Goal: Task Accomplishment & Management: Manage account settings

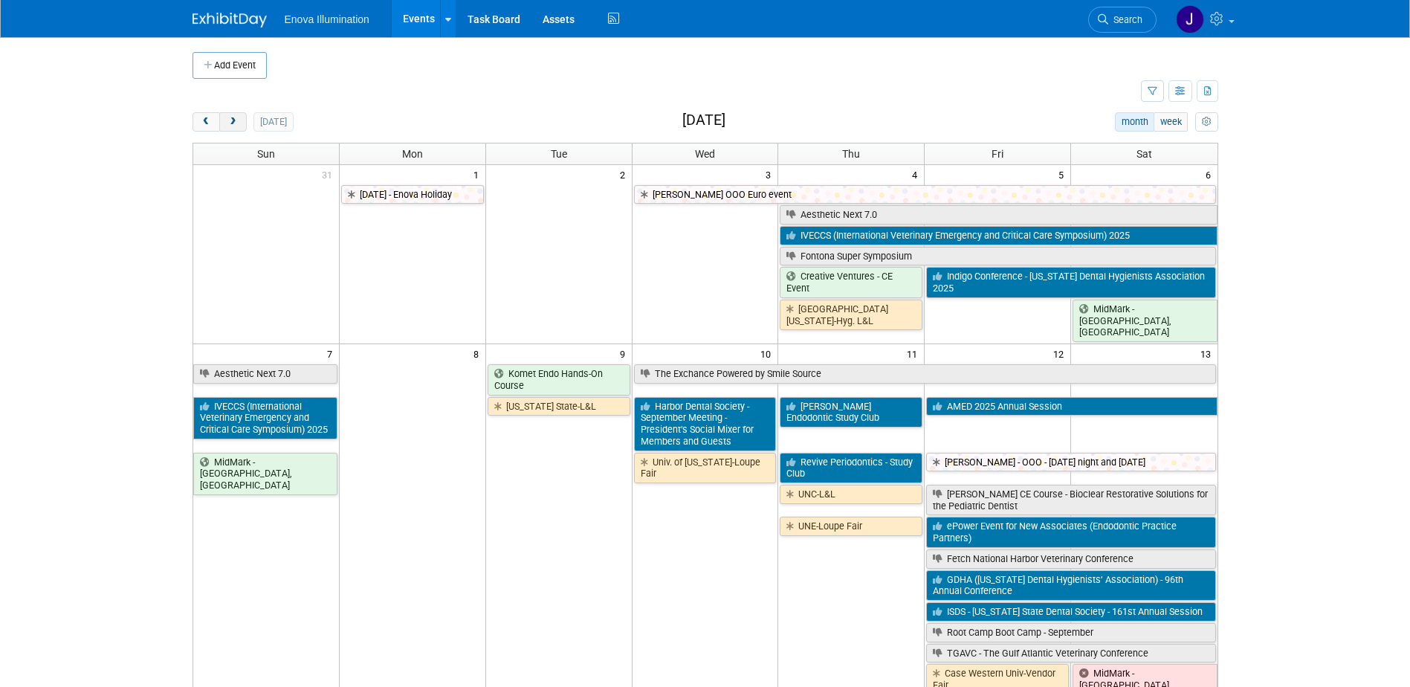
click at [237, 121] on span "next" at bounding box center [232, 122] width 11 height 10
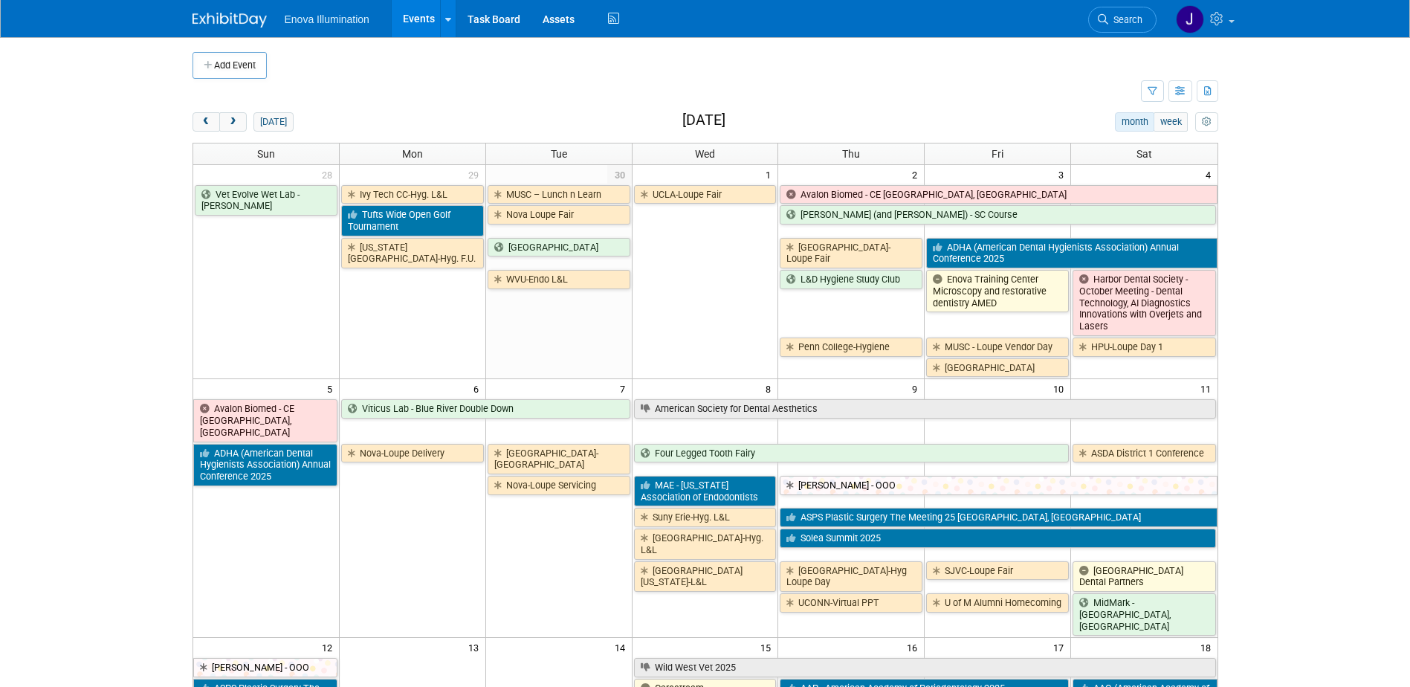
click at [1115, 19] on span "Search" at bounding box center [1125, 19] width 34 height 11
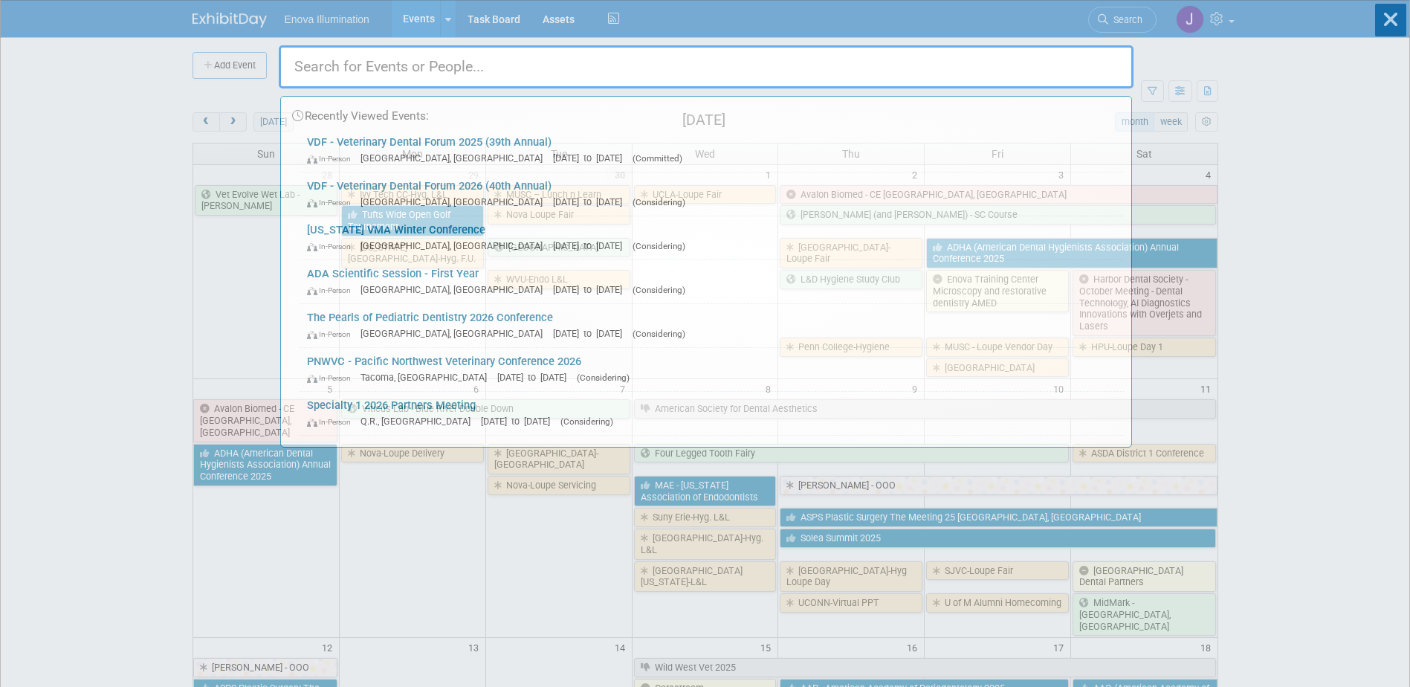
click at [1030, 67] on input "text" at bounding box center [706, 66] width 855 height 43
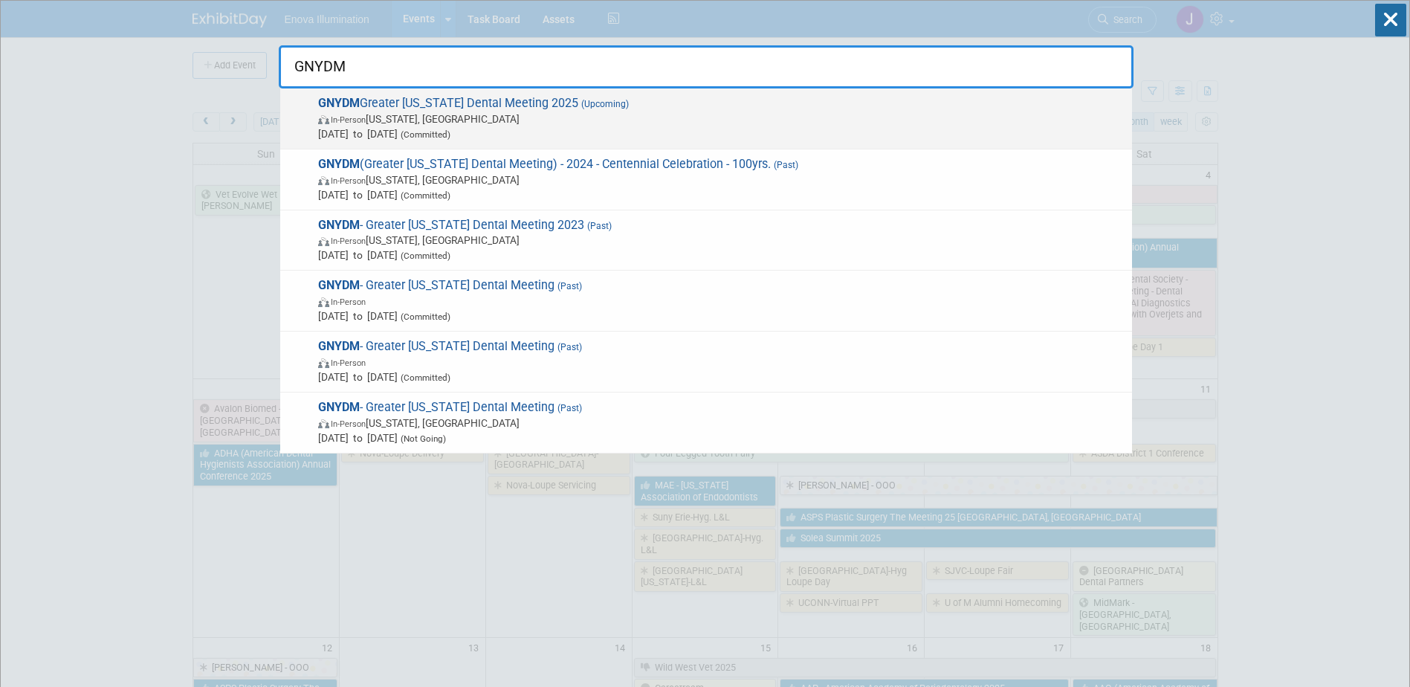
type input "GNYDM"
click at [468, 113] on span "In-Person New York, NY" at bounding box center [721, 118] width 806 height 15
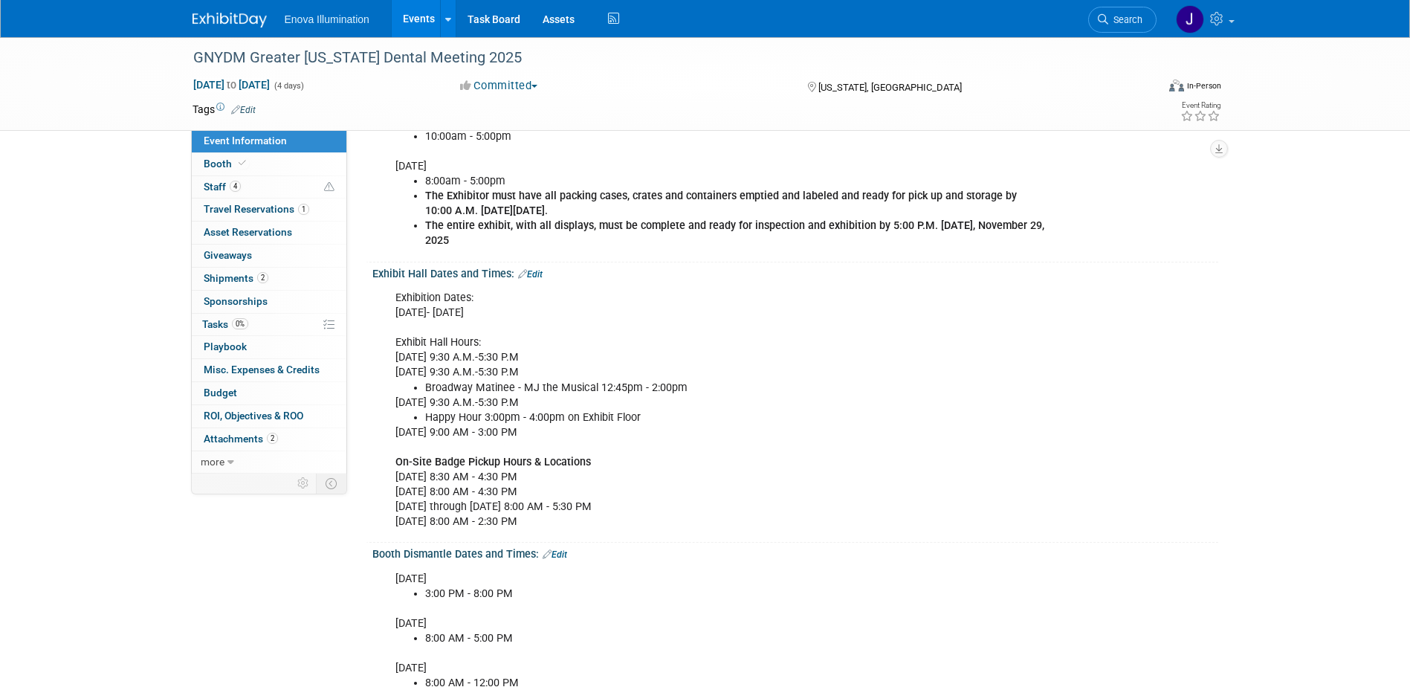
scroll to position [372, 0]
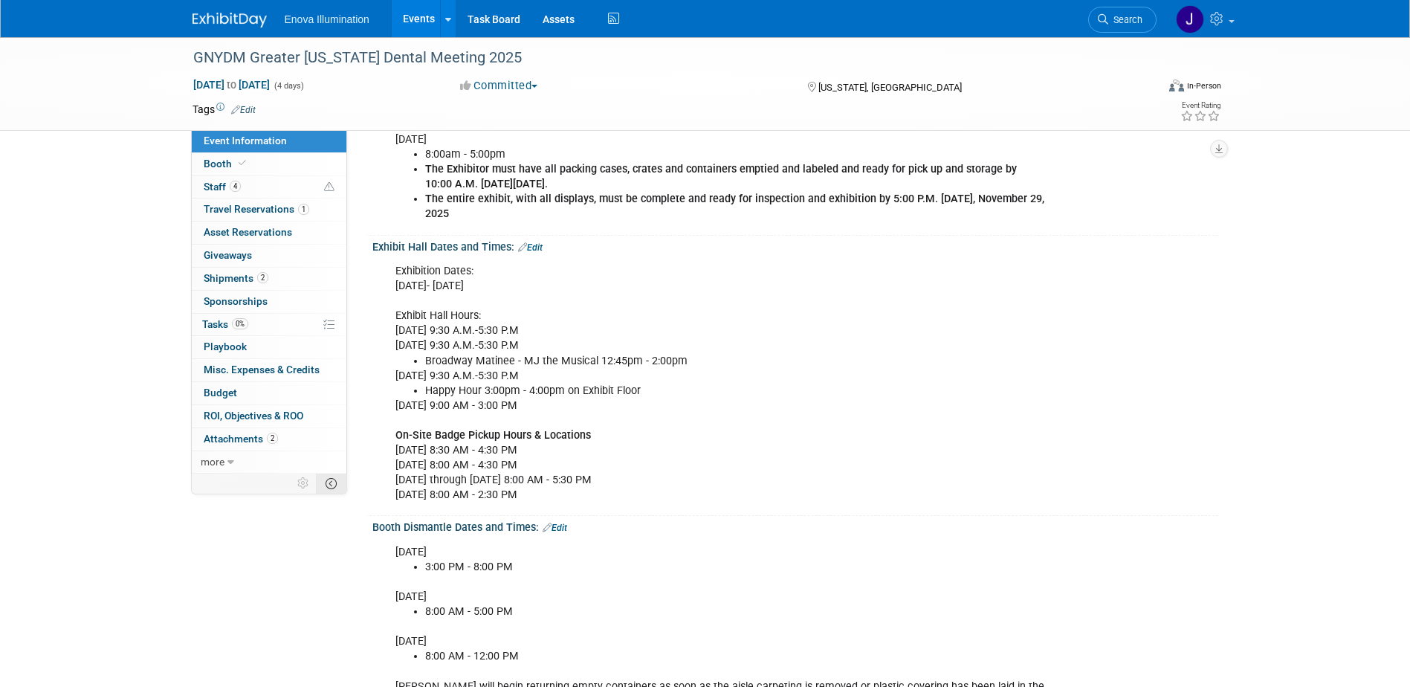
click at [322, 474] on td at bounding box center [331, 482] width 30 height 19
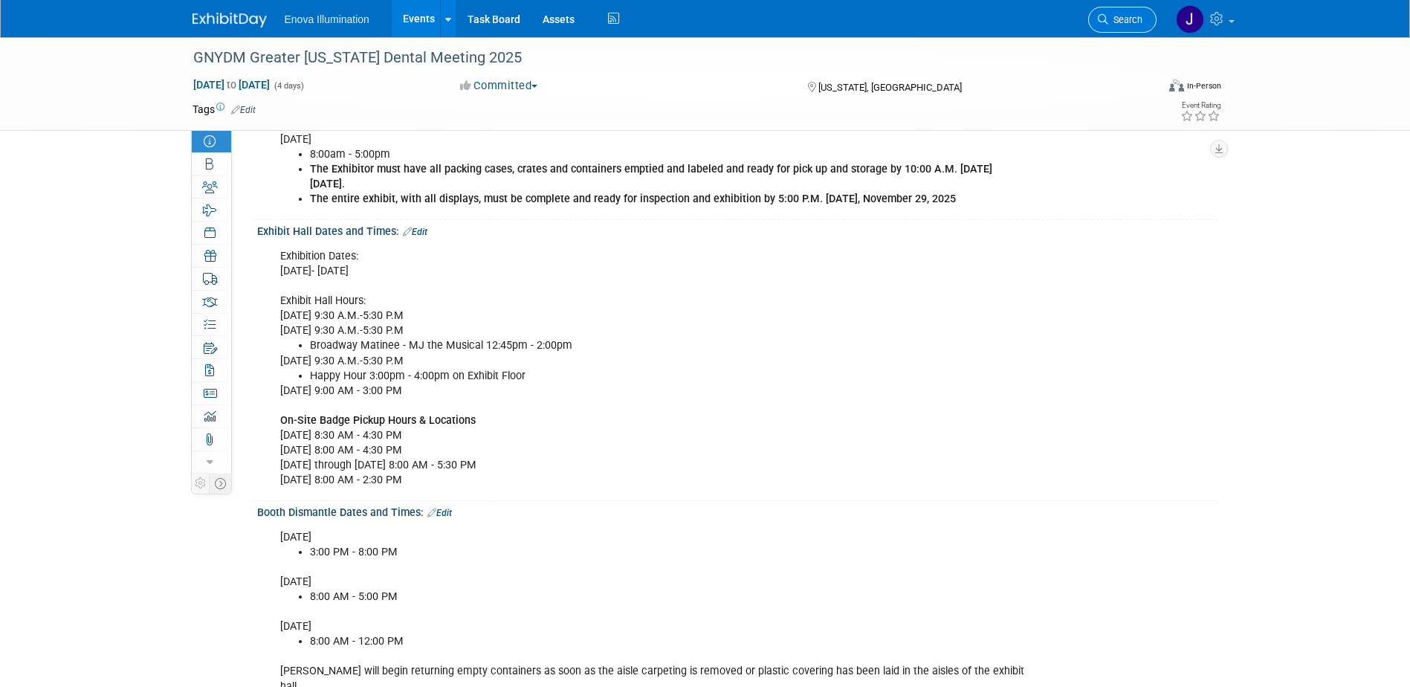
click at [1141, 29] on link "Search" at bounding box center [1122, 20] width 68 height 26
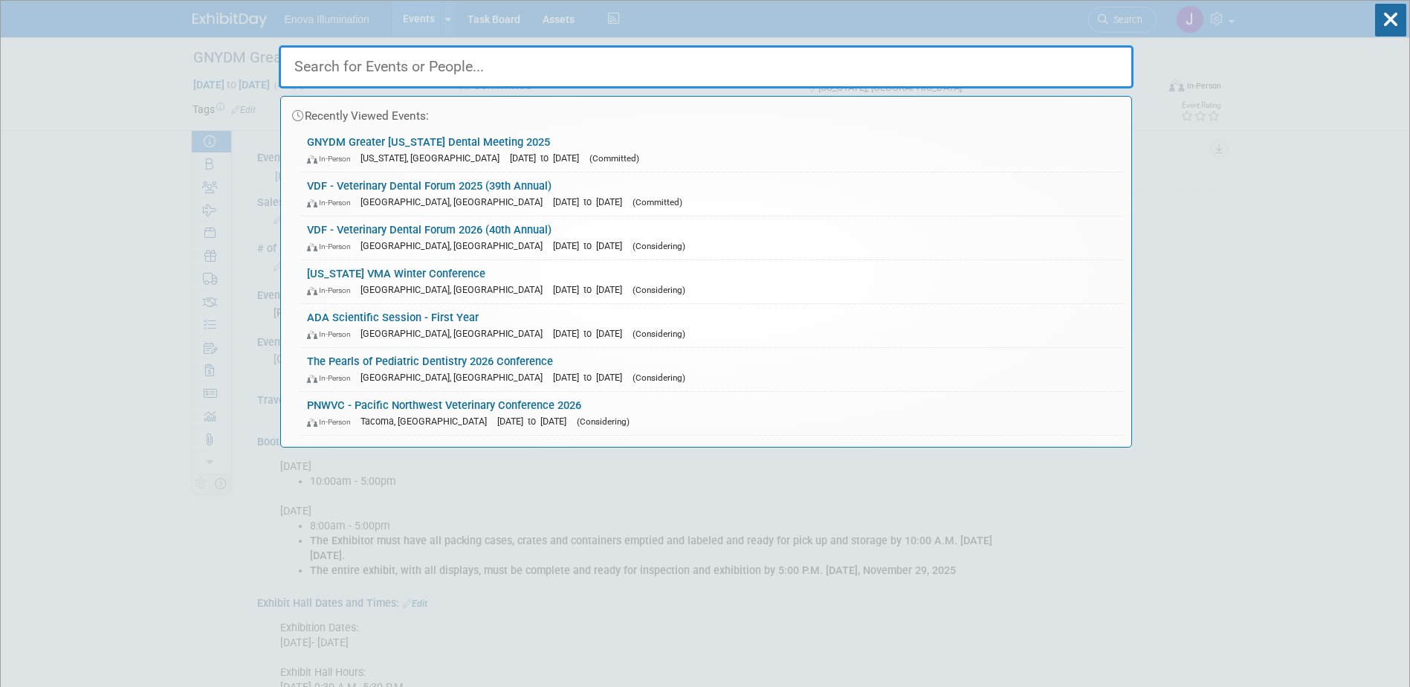
click at [1064, 66] on input "text" at bounding box center [706, 66] width 855 height 43
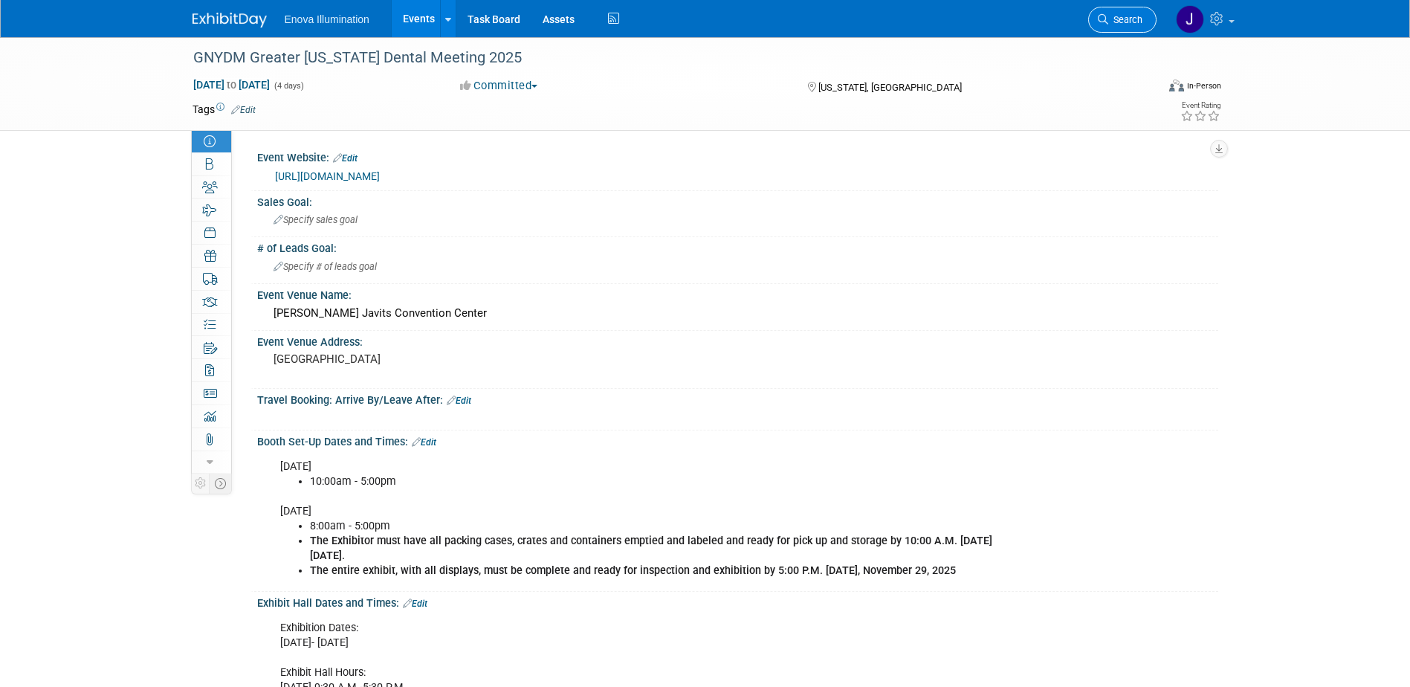
drag, startPoint x: 1141, startPoint y: 13, endPoint x: 1106, endPoint y: 19, distance: 34.7
click at [1140, 13] on link "Search" at bounding box center [1122, 20] width 68 height 26
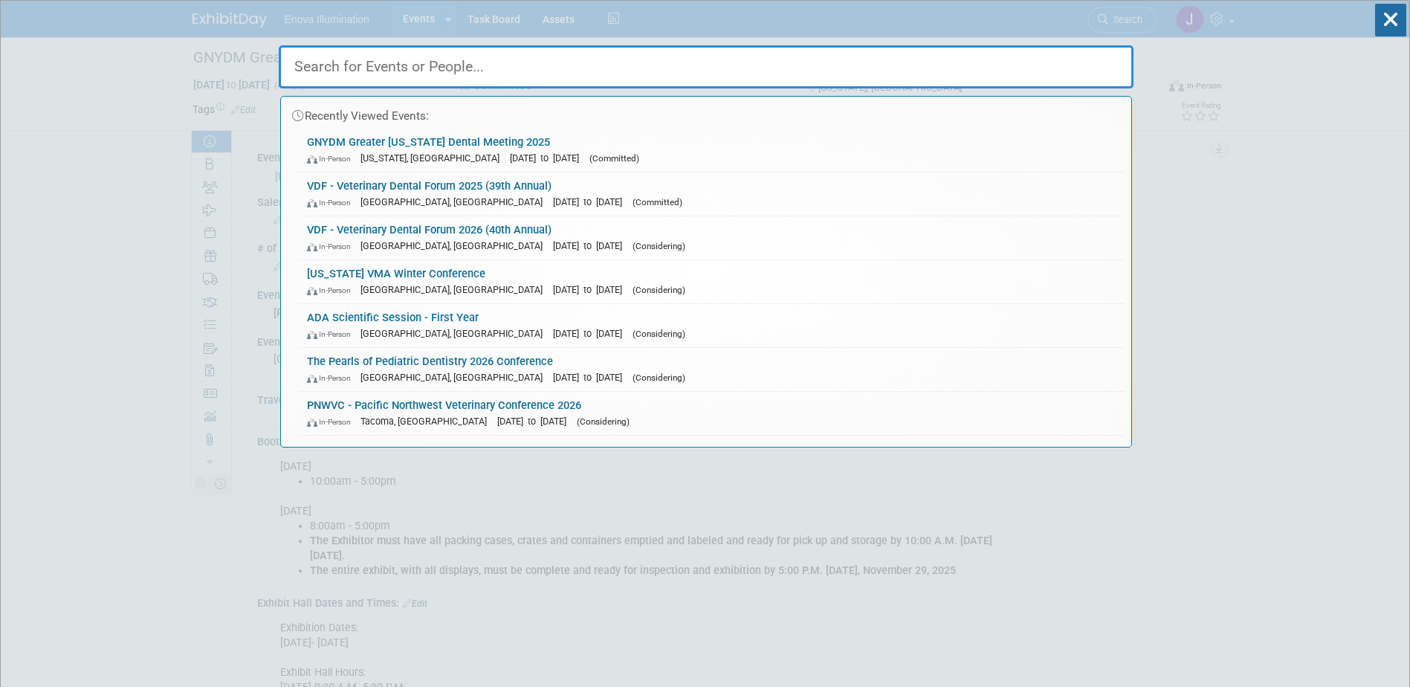
click at [999, 53] on input "text" at bounding box center [706, 66] width 855 height 43
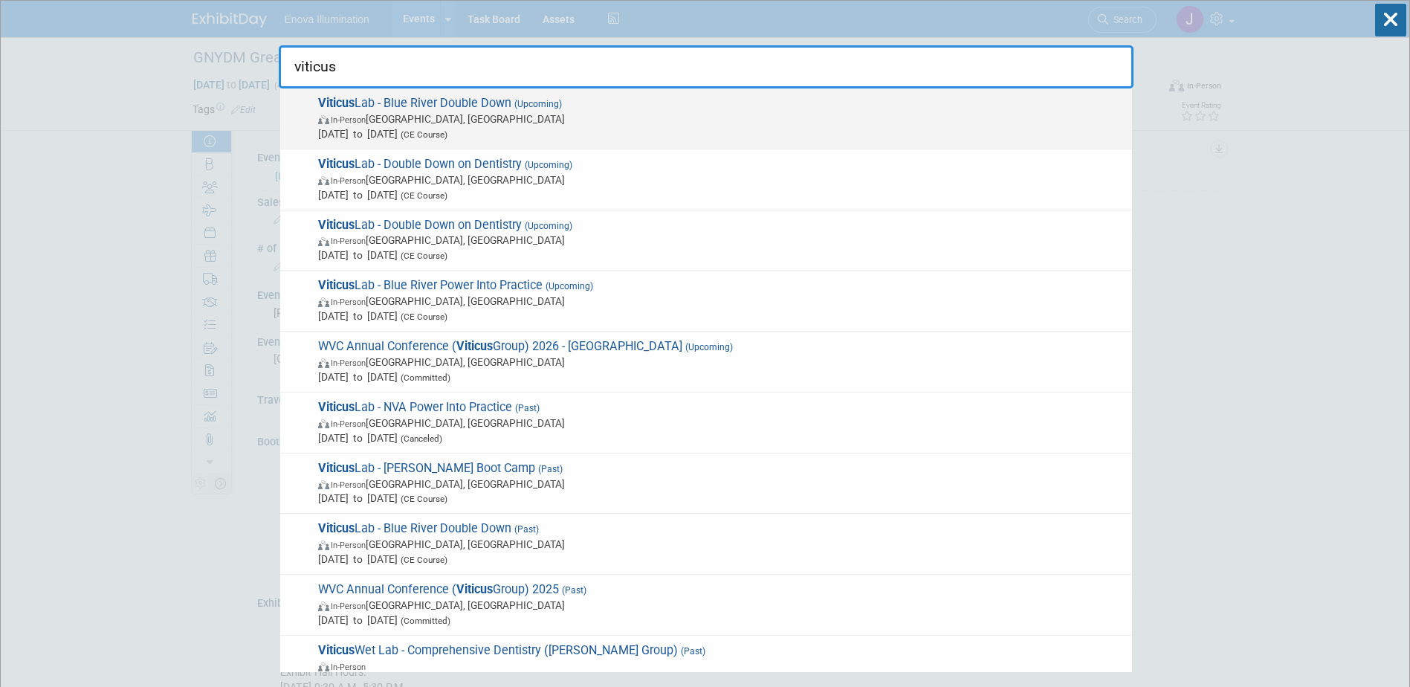
type input "viticus"
click at [362, 124] on span "In-Person" at bounding box center [348, 120] width 35 height 10
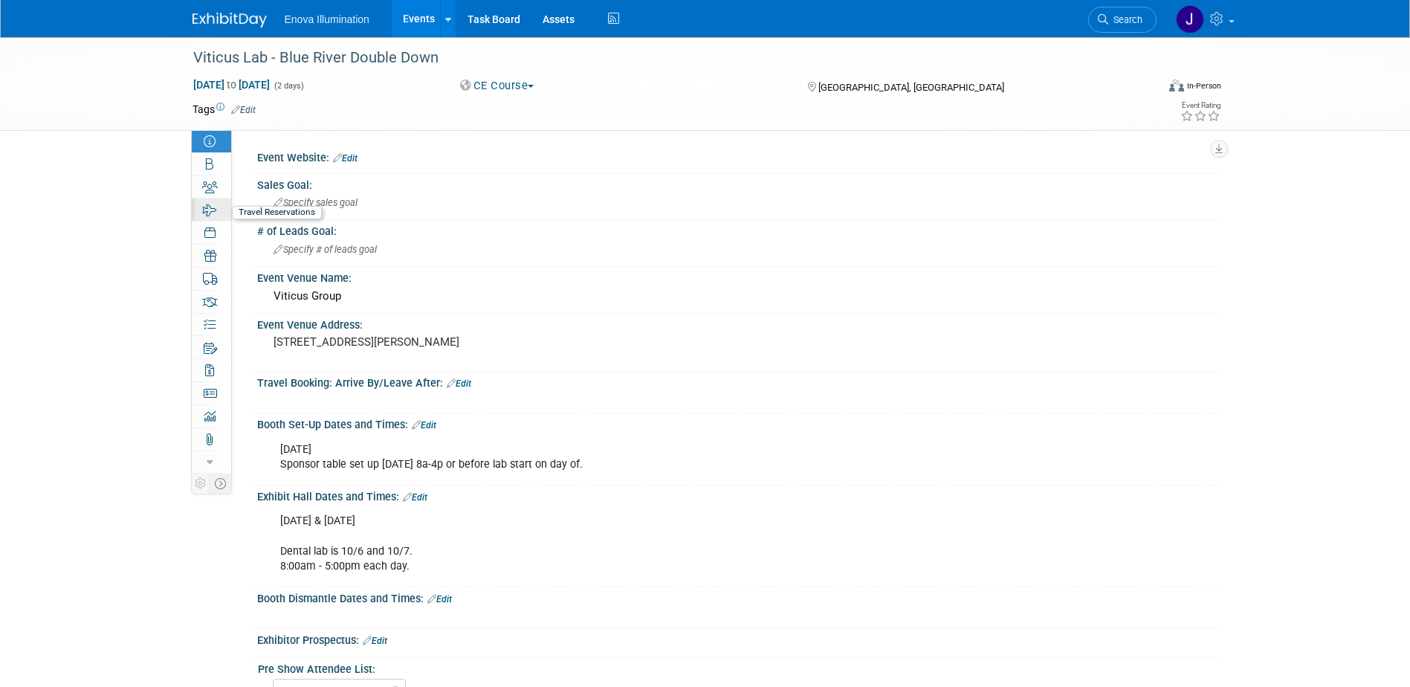
click at [210, 211] on icon at bounding box center [210, 210] width 14 height 12
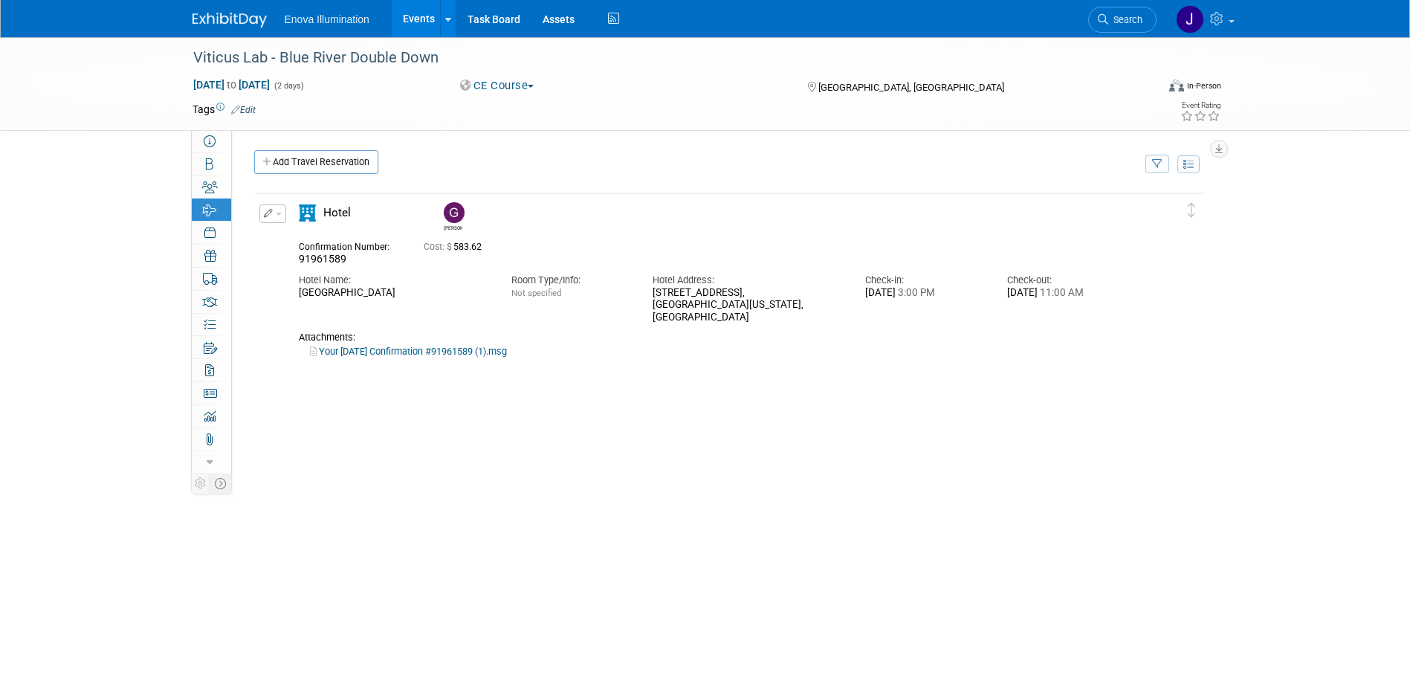
click at [432, 346] on link "Your Oct-05-2025 Confirmation #91961589 (1).msg" at bounding box center [408, 351] width 197 height 11
click at [383, 423] on div "Delete Reservation Garrett 91961589 Cost: $ 583.62" at bounding box center [730, 414] width 953 height 446
click at [233, 11] on link at bounding box center [238, 13] width 92 height 12
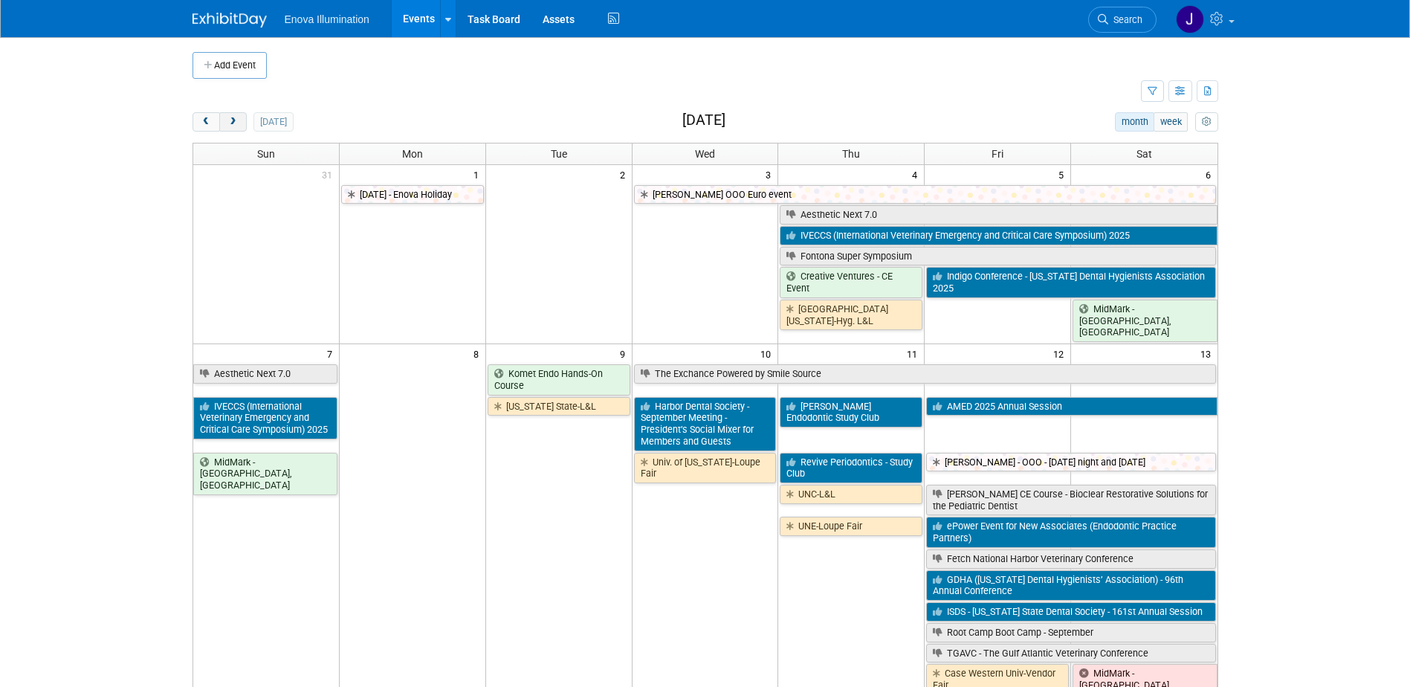
click at [227, 126] on span "next" at bounding box center [232, 122] width 11 height 10
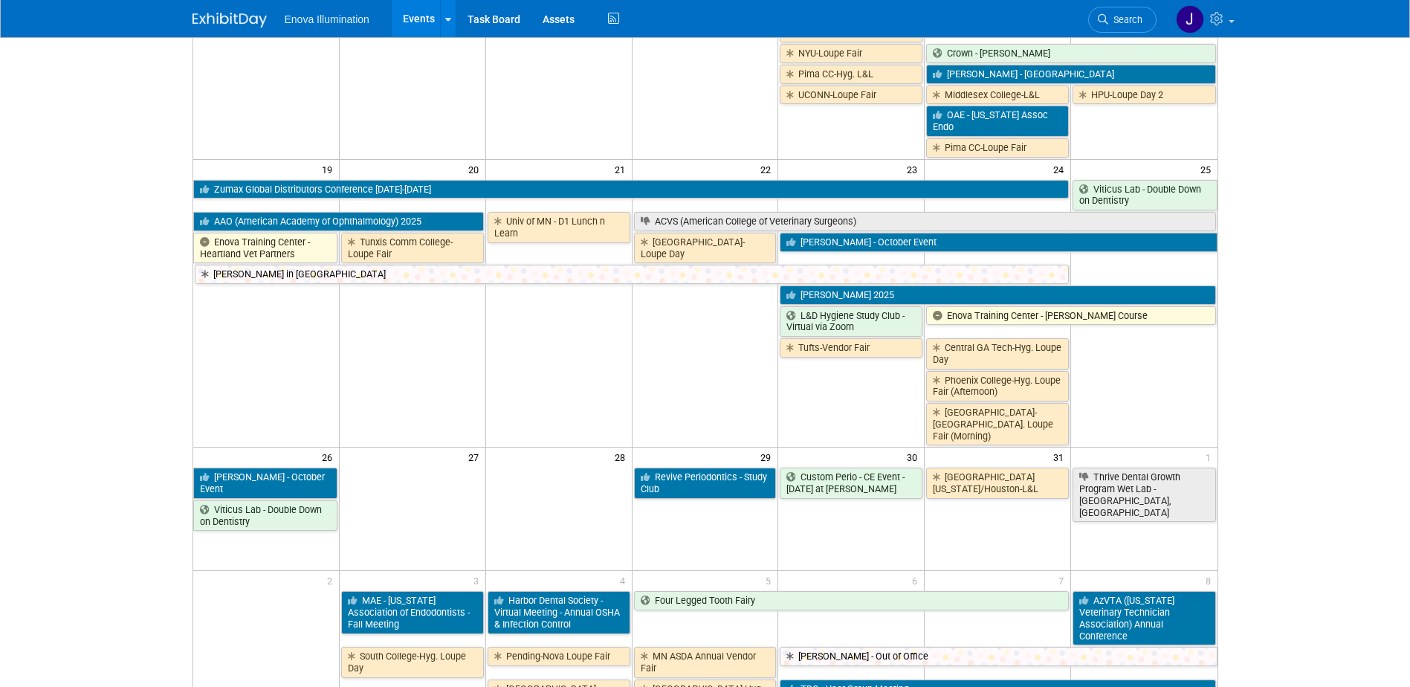
scroll to position [669, 0]
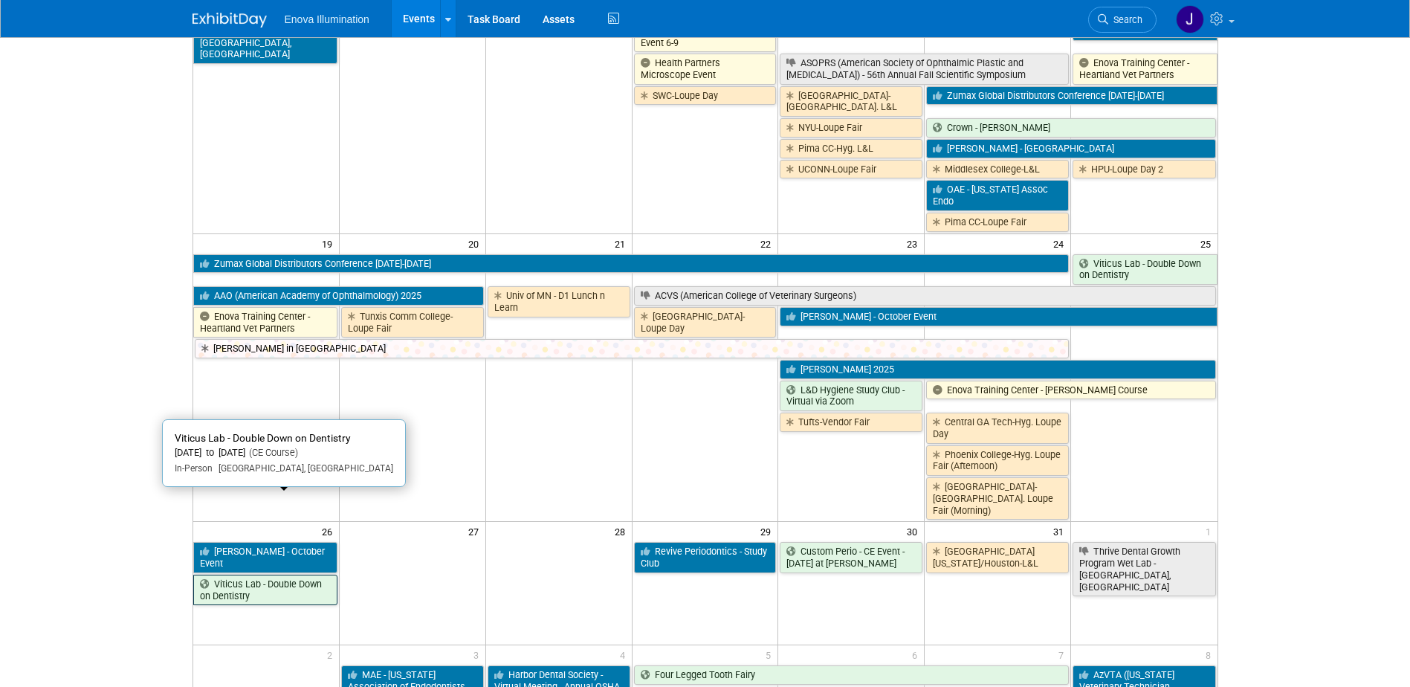
click at [275, 574] on link "Viticus Lab - Double Down on Dentistry" at bounding box center [265, 589] width 144 height 30
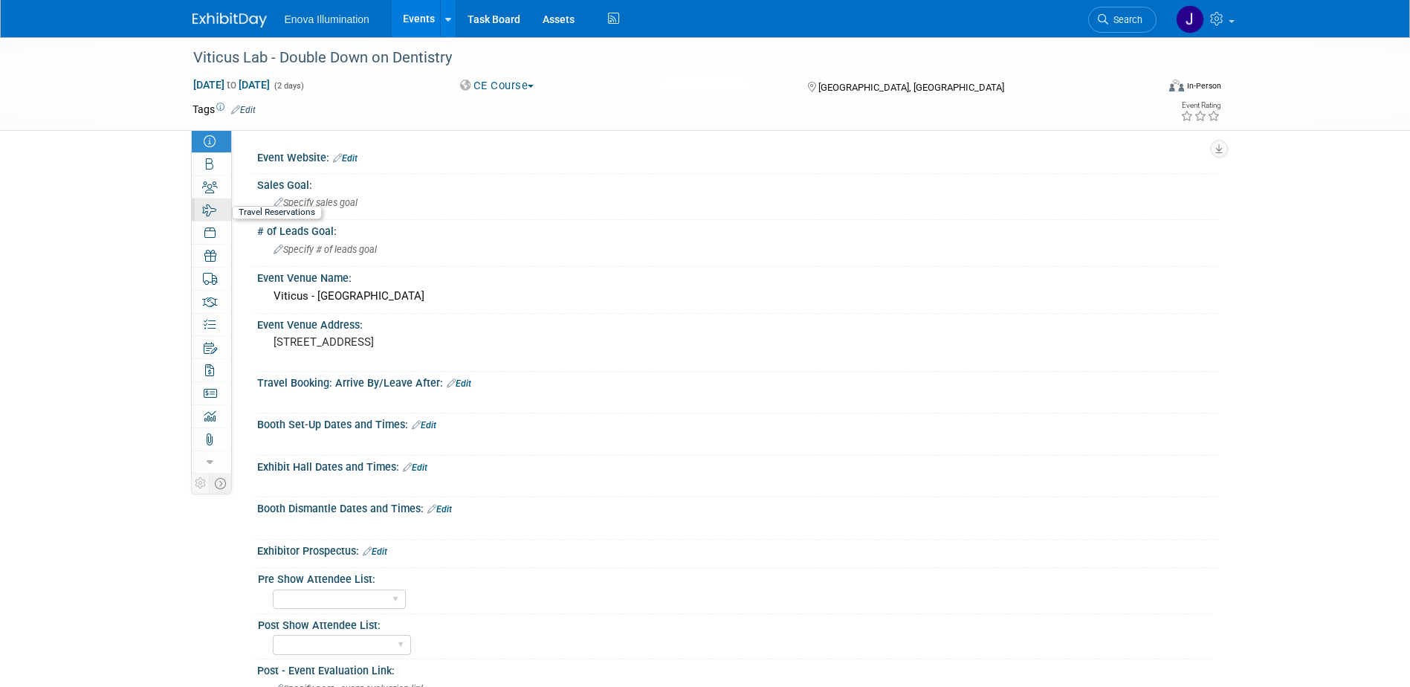
click at [221, 200] on link "1 Travel Reservations 1" at bounding box center [211, 209] width 39 height 22
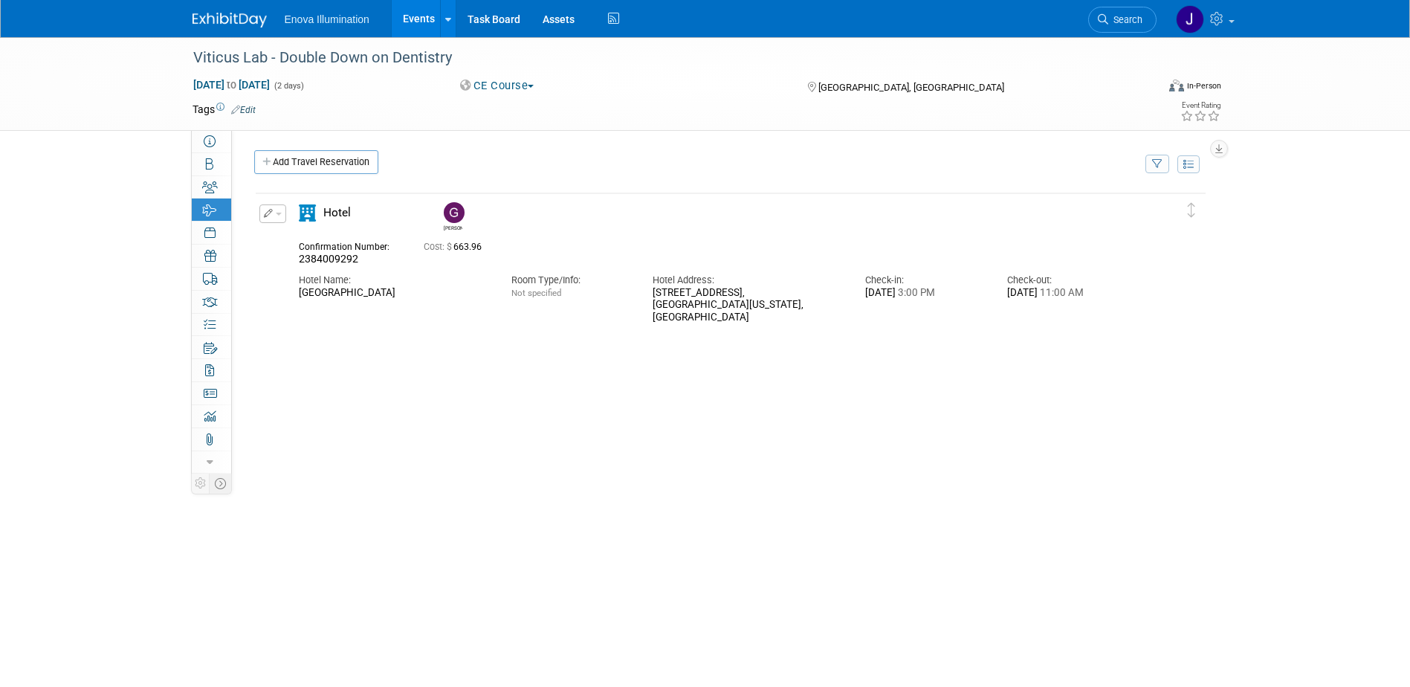
click at [224, 22] on img at bounding box center [229, 20] width 74 height 15
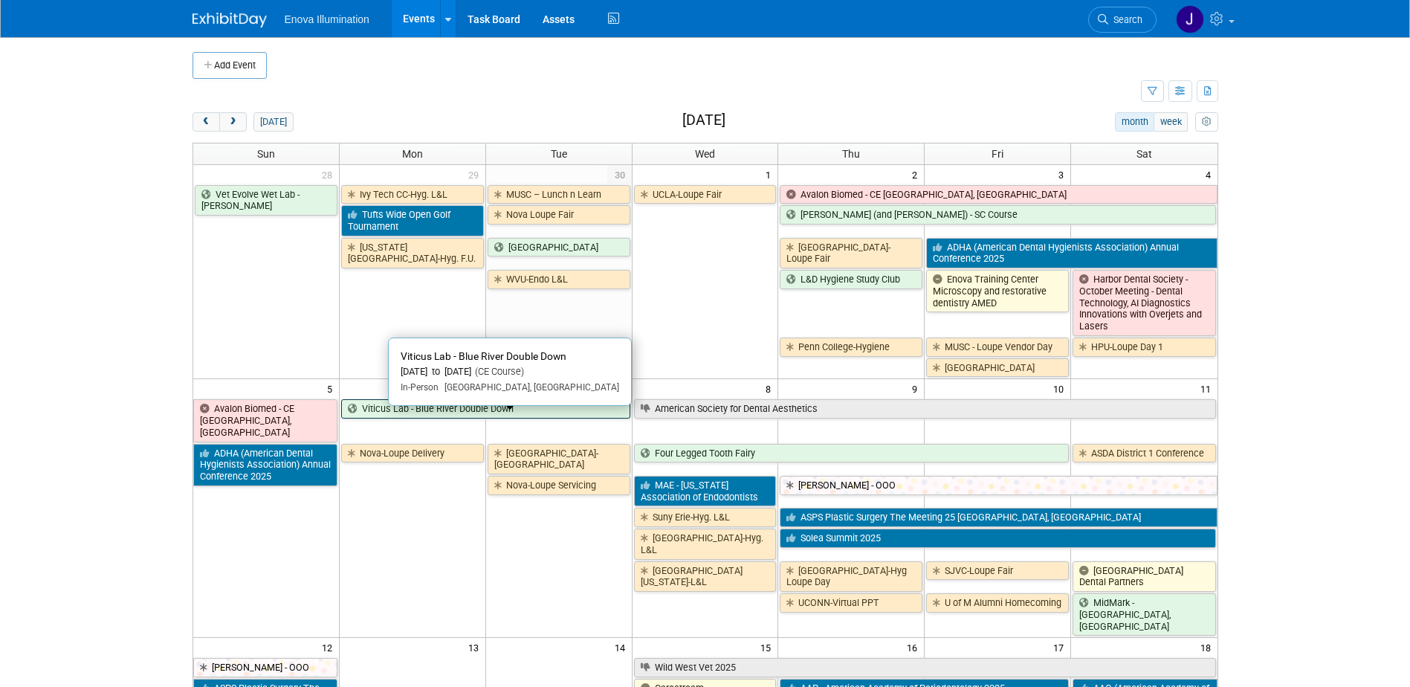
click at [435, 418] on link "Viticus Lab - Blue River Double Down" at bounding box center [485, 408] width 289 height 19
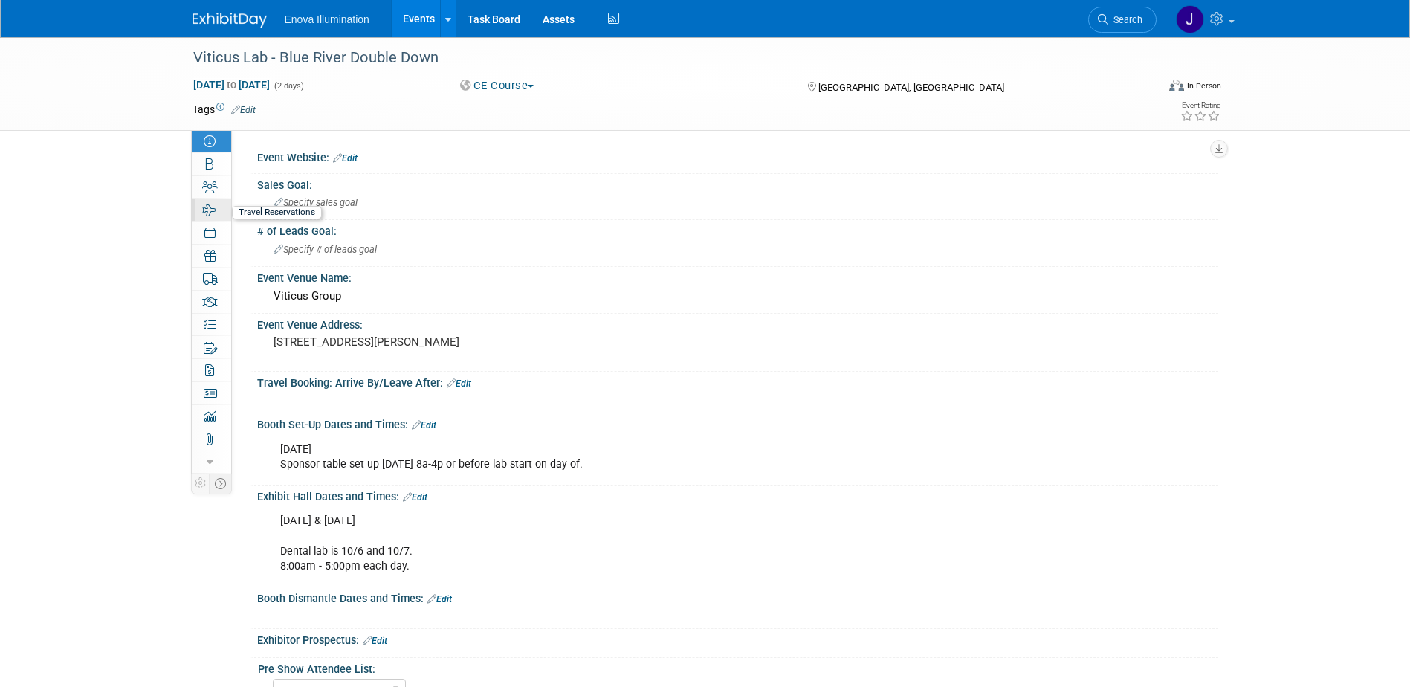
click at [197, 212] on link "1 Travel Reservations 1" at bounding box center [211, 209] width 39 height 22
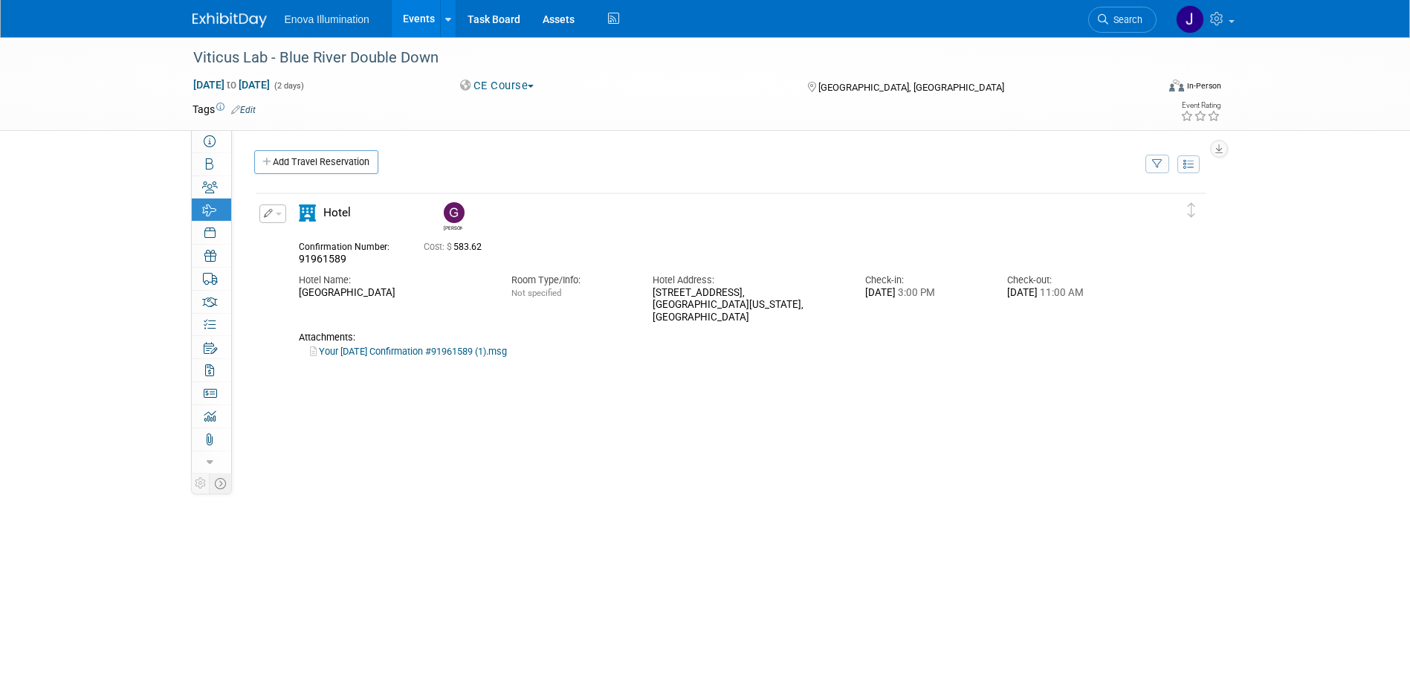
click at [228, 19] on img at bounding box center [229, 20] width 74 height 15
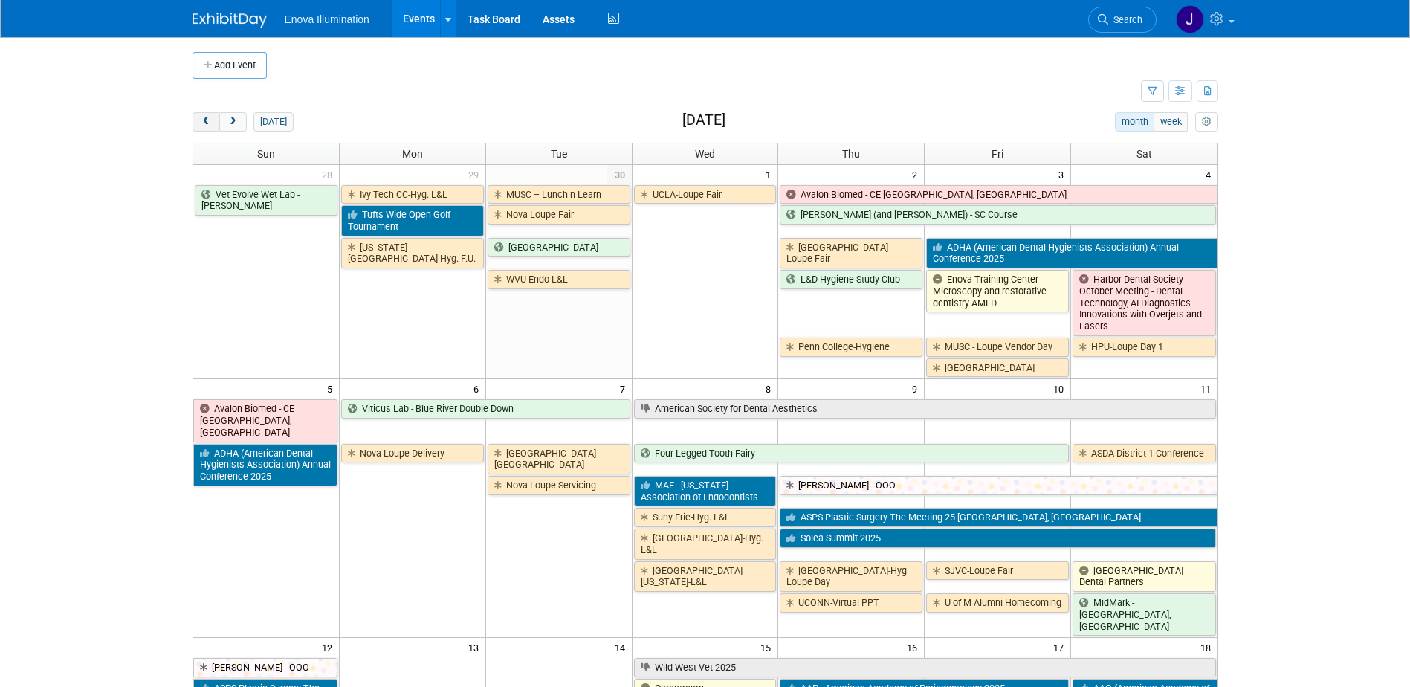
click at [215, 118] on button "prev" at bounding box center [205, 121] width 27 height 19
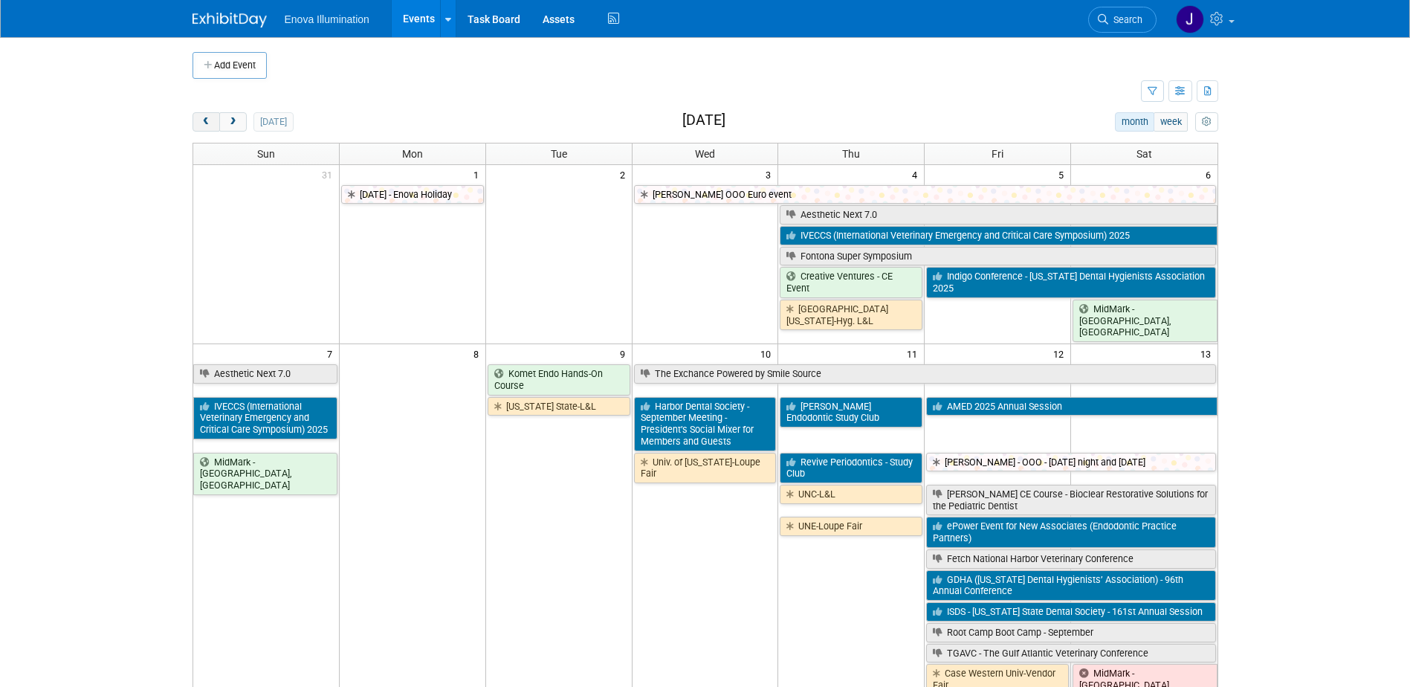
click at [214, 118] on button "prev" at bounding box center [205, 121] width 27 height 19
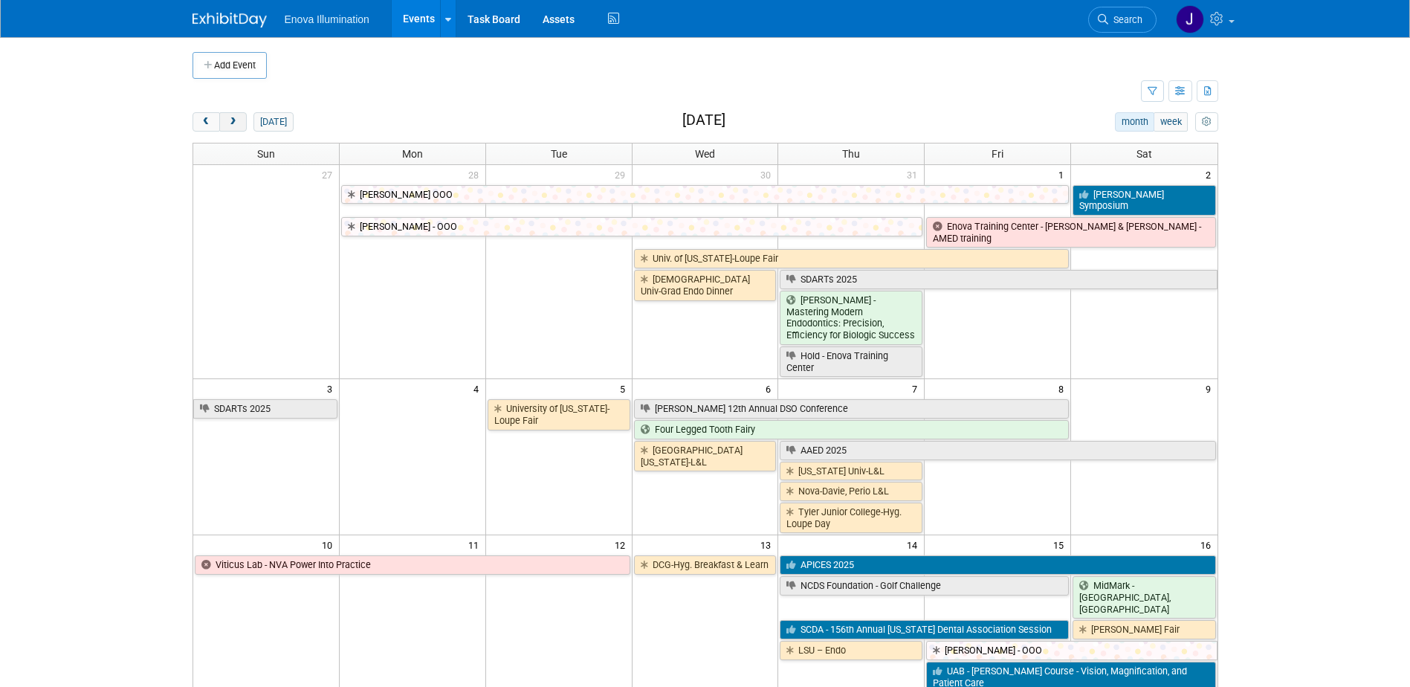
click at [228, 119] on span "next" at bounding box center [232, 122] width 11 height 10
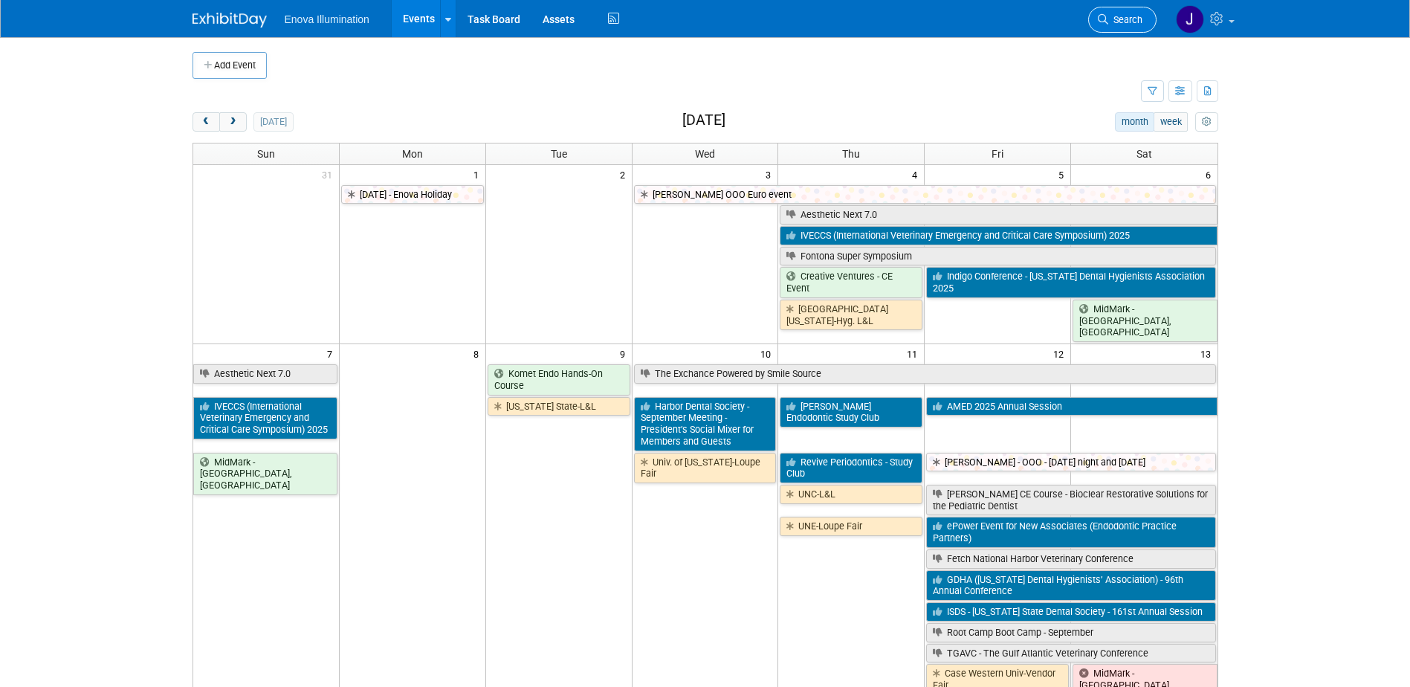
click at [1127, 19] on span "Search" at bounding box center [1125, 19] width 34 height 11
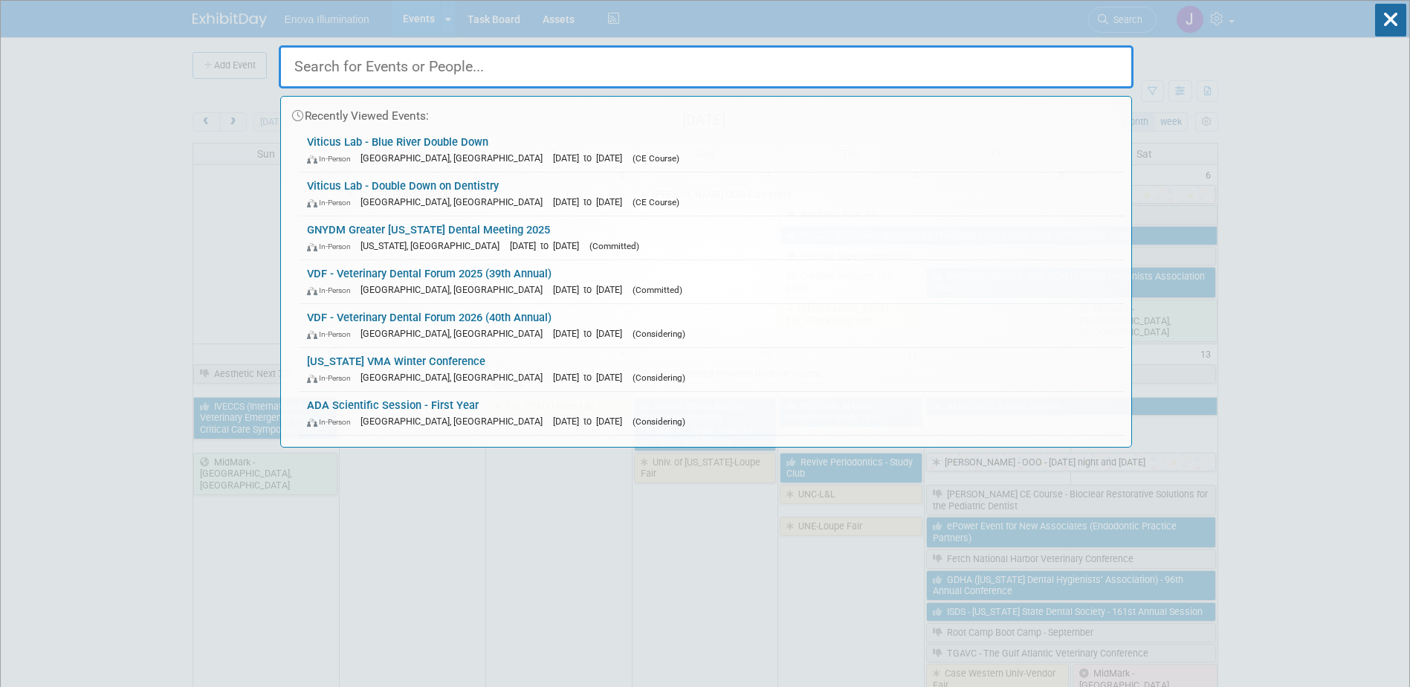
click at [967, 74] on input "text" at bounding box center [706, 66] width 855 height 43
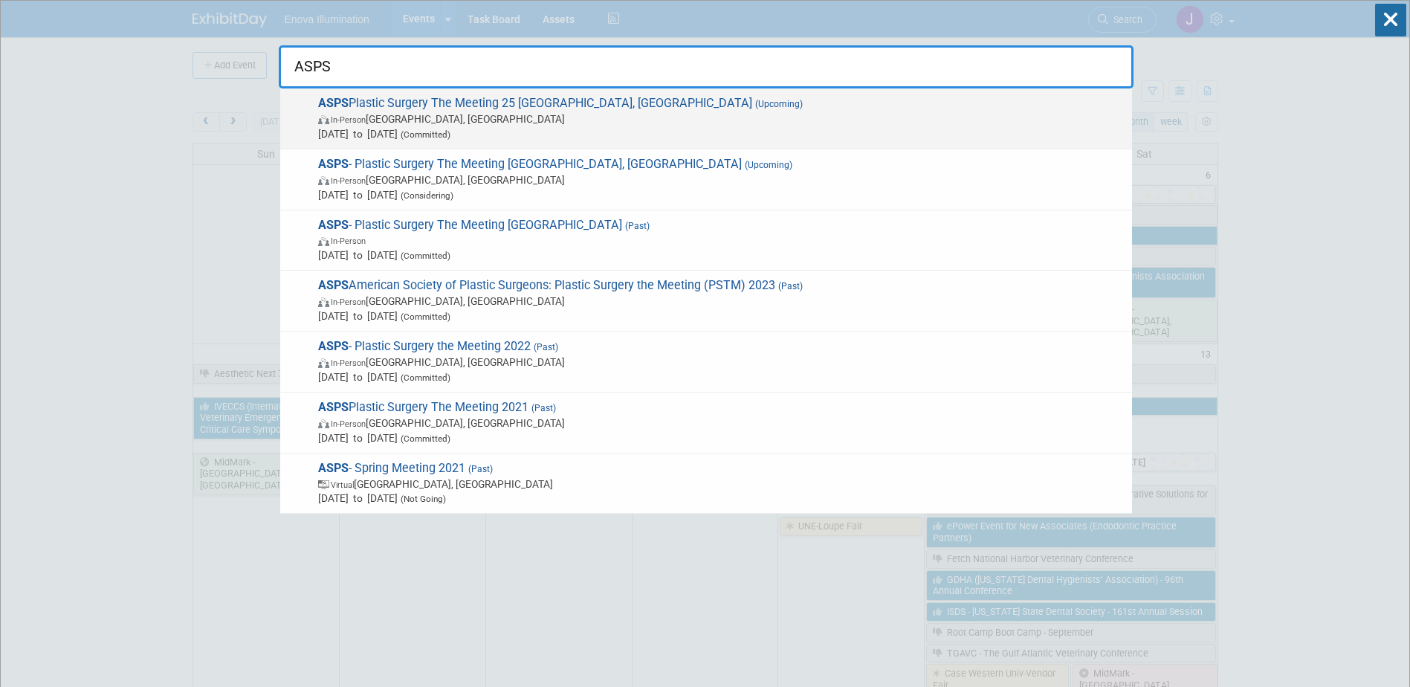
type input "ASPS"
click at [429, 123] on span "In-Person New Orleans, LA" at bounding box center [721, 118] width 806 height 15
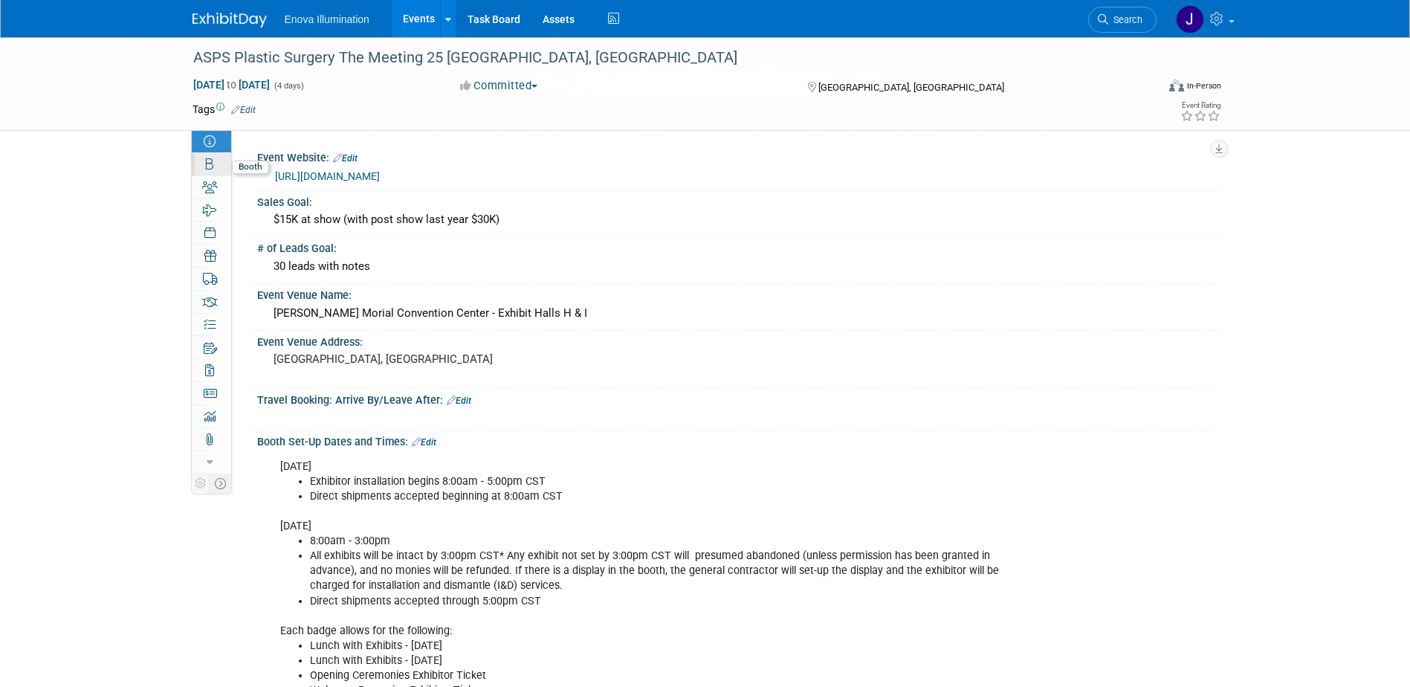
click at [216, 166] on link "Booth" at bounding box center [211, 164] width 39 height 22
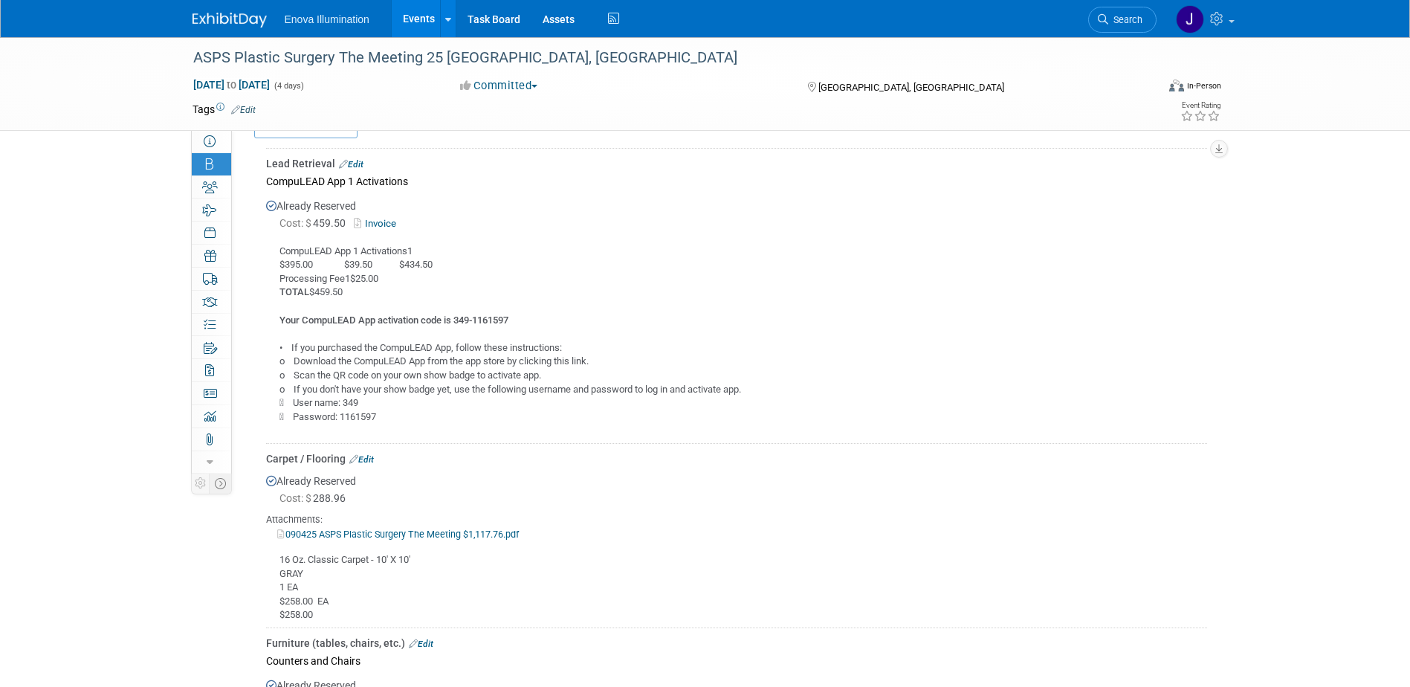
scroll to position [520, 0]
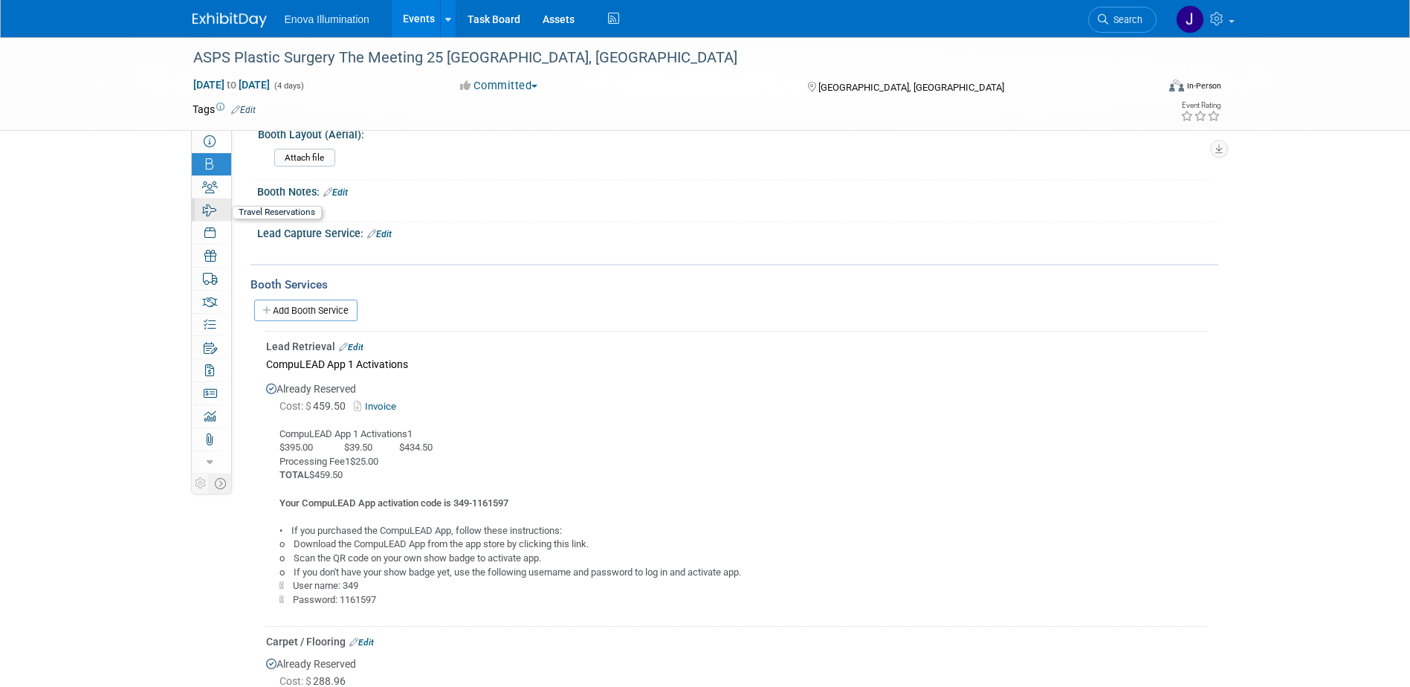
click at [213, 209] on icon at bounding box center [210, 210] width 14 height 12
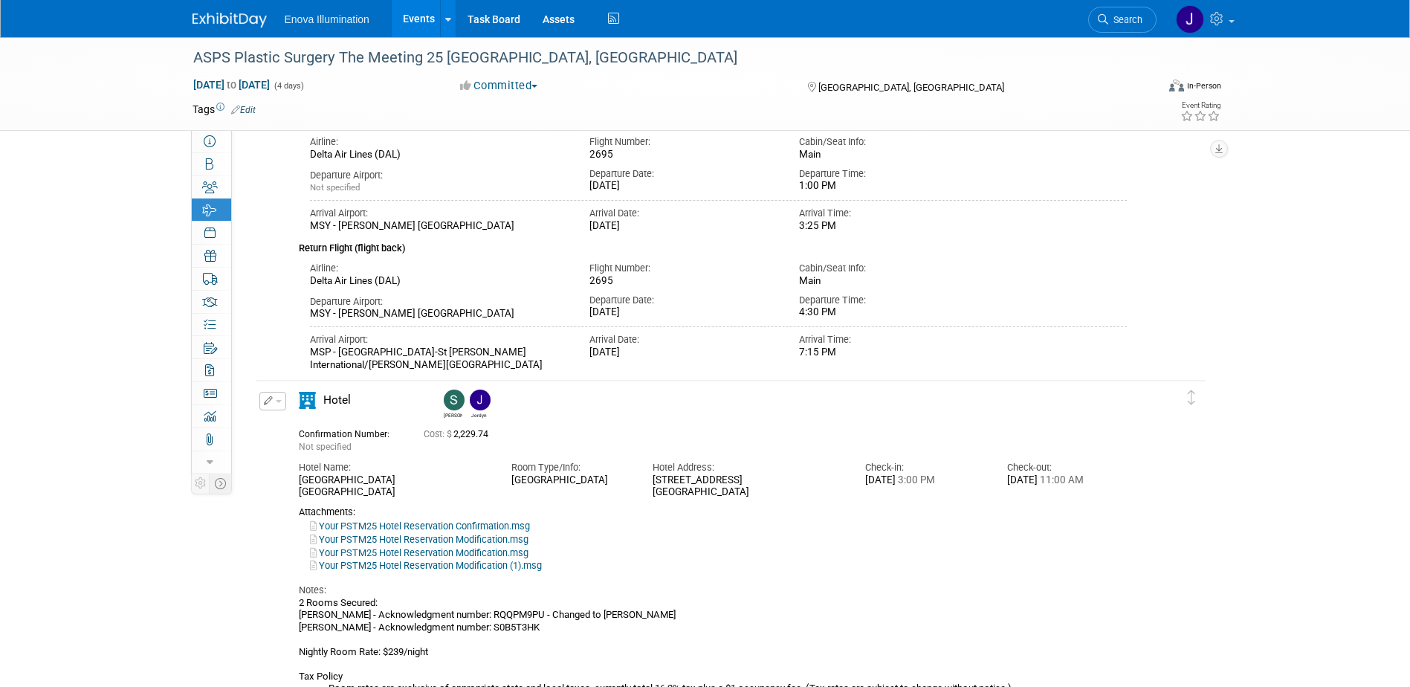
scroll to position [223, 0]
